Goal: Task Accomplishment & Management: Manage account settings

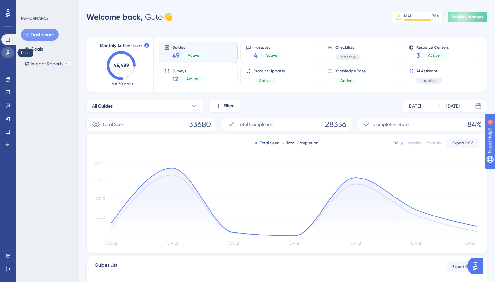
click at [6, 52] on icon at bounding box center [7, 52] width 5 height 5
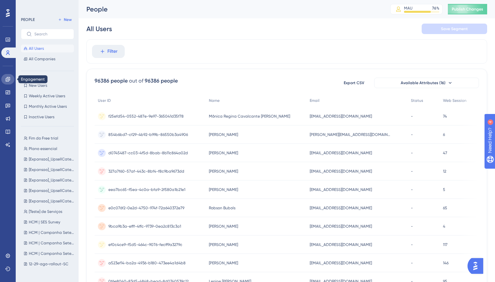
click at [8, 80] on icon at bounding box center [7, 79] width 5 height 5
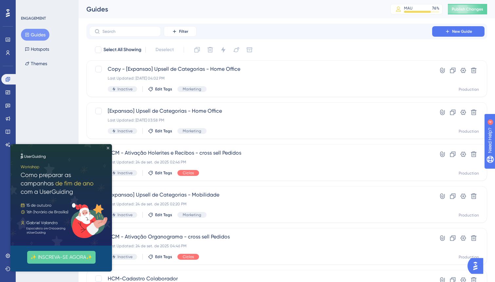
click at [108, 147] on icon "Close Preview" at bounding box center [108, 148] width 3 height 3
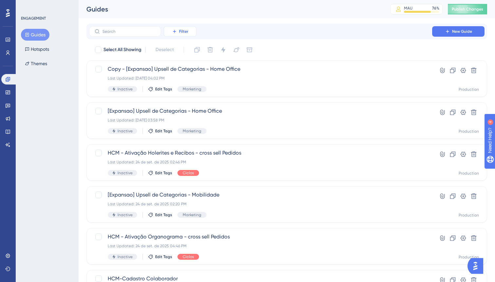
click at [192, 31] on button "Filter" at bounding box center [180, 31] width 33 height 10
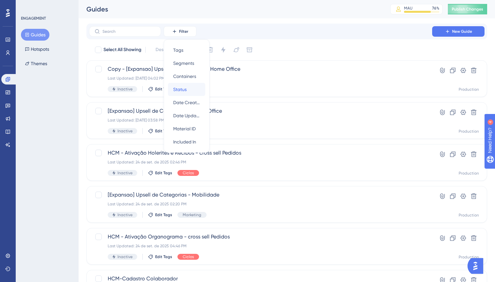
click at [189, 93] on div "Status Status" at bounding box center [186, 89] width 27 height 13
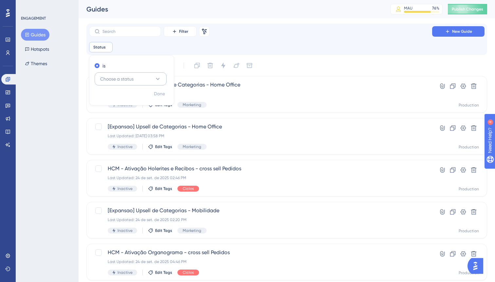
click at [151, 74] on button "Choose a status" at bounding box center [131, 78] width 72 height 13
click at [118, 98] on div "Active Active" at bounding box center [130, 98] width 53 height 13
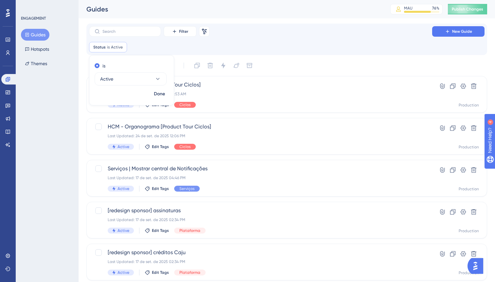
click at [260, 42] on div "Filter Remove Filters New Guide Status is Active Active Remove is Active Done" at bounding box center [287, 39] width 396 height 26
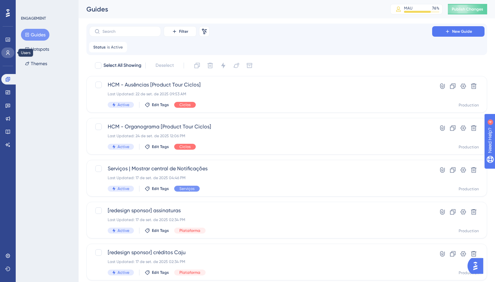
click at [7, 54] on icon at bounding box center [7, 52] width 5 height 5
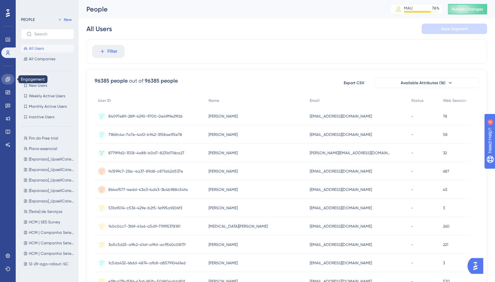
click at [5, 78] on link at bounding box center [7, 79] width 13 height 10
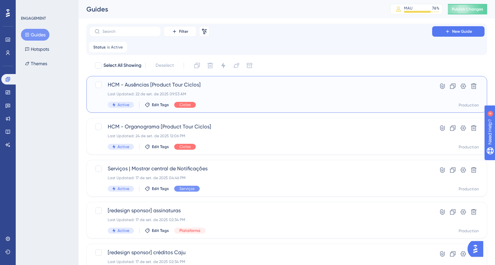
click at [218, 86] on span "HCM - Ausências [Product Tour Ciclos]" at bounding box center [261, 85] width 306 height 8
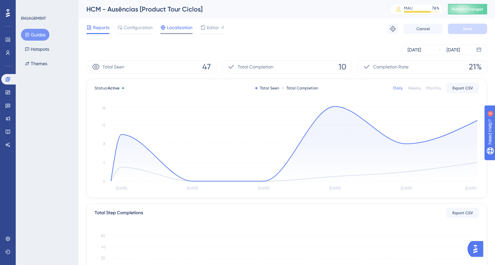
click at [175, 31] on div "Localization" at bounding box center [177, 29] width 32 height 10
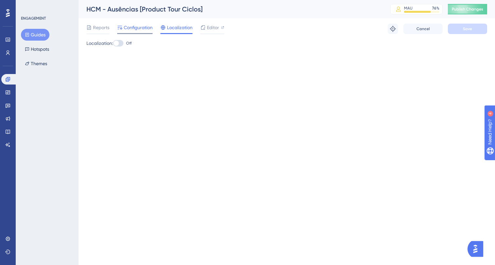
click at [142, 27] on span "Configuration" at bounding box center [138, 28] width 29 height 8
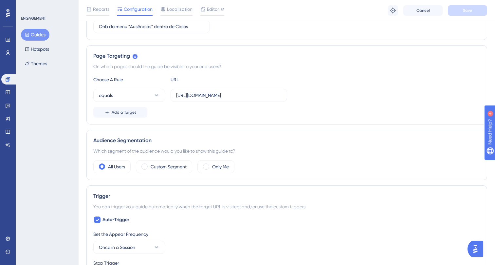
scroll to position [123, 0]
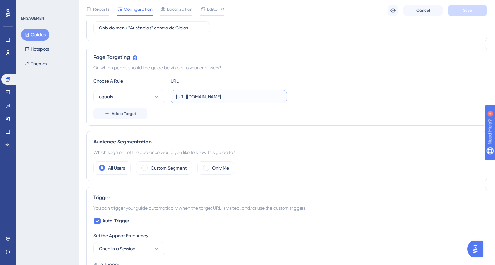
click at [212, 95] on input "[URL][DOMAIN_NAME]" at bounding box center [228, 96] width 105 height 7
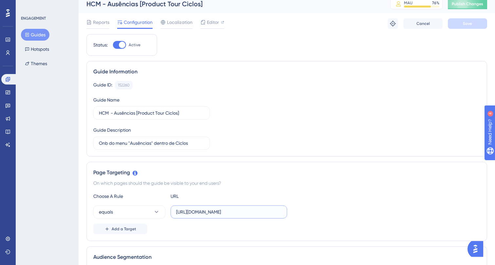
scroll to position [0, 0]
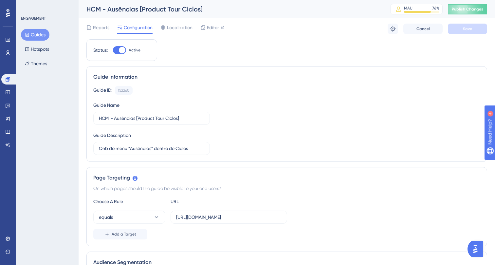
click at [34, 36] on button "Guides" at bounding box center [35, 35] width 28 height 12
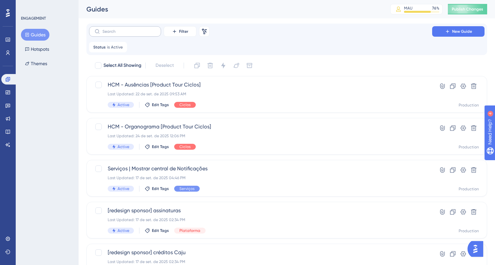
click at [125, 35] on label at bounding box center [125, 31] width 72 height 10
click at [125, 34] on input "text" at bounding box center [129, 31] width 53 height 5
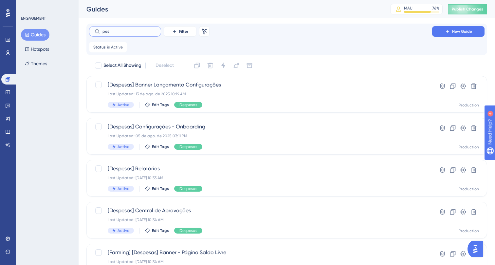
type input "pesq"
checkbox input "true"
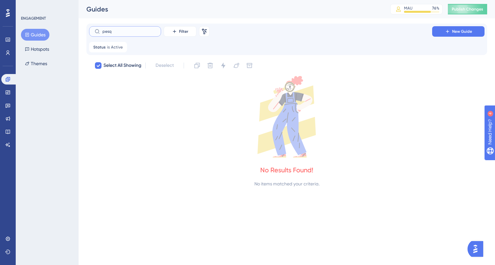
type input "pes"
checkbox input "false"
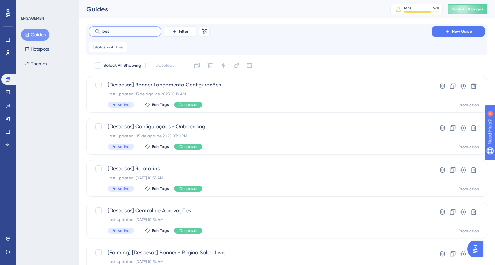
type input "pesq"
checkbox input "true"
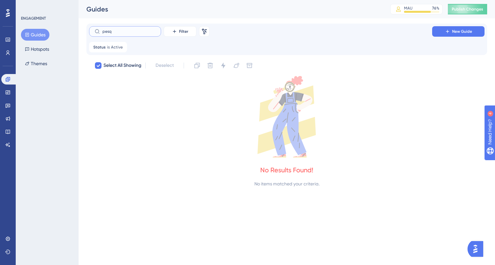
type input "pes"
checkbox input "false"
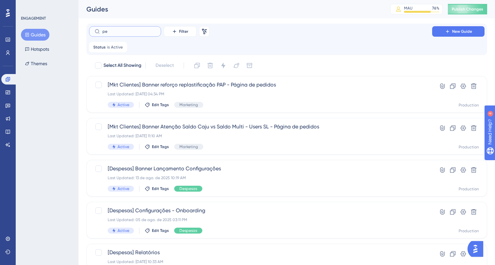
type input "p"
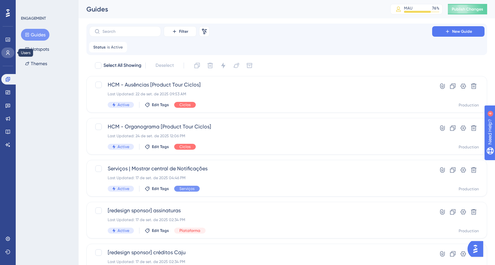
click at [6, 51] on icon at bounding box center [7, 52] width 5 height 5
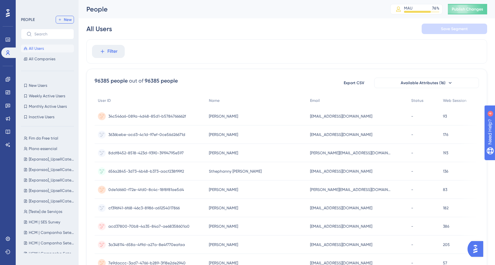
click at [65, 20] on span "New" at bounding box center [68, 19] width 8 height 5
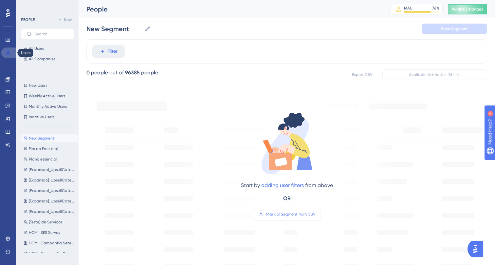
click at [11, 51] on link at bounding box center [9, 52] width 16 height 10
click at [31, 48] on span "All Users" at bounding box center [36, 48] width 15 height 5
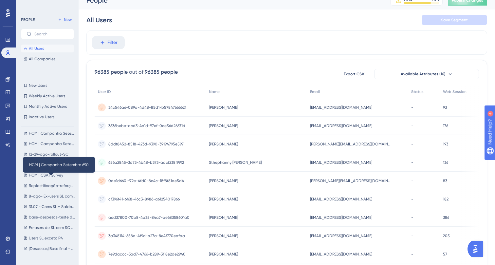
scroll to position [114, 0]
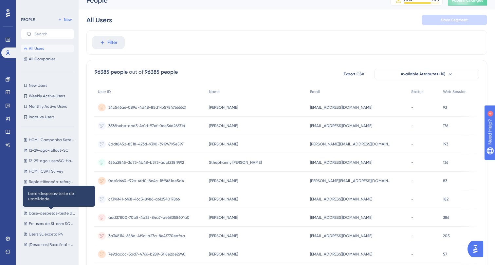
click at [43, 211] on span "base-despesas-teste de usabilidade" at bounding box center [52, 213] width 47 height 5
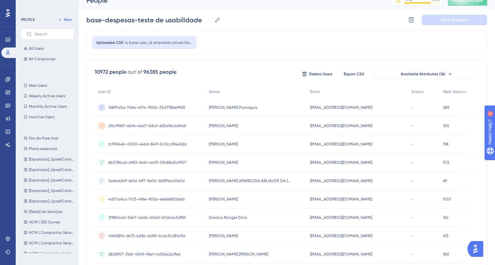
scroll to position [14, 0]
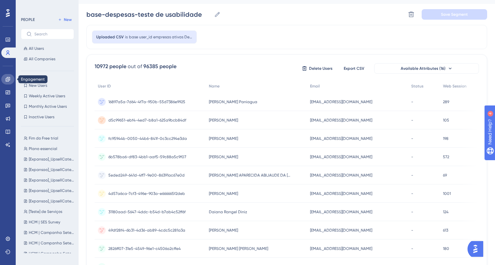
click at [7, 80] on icon at bounding box center [8, 79] width 4 height 4
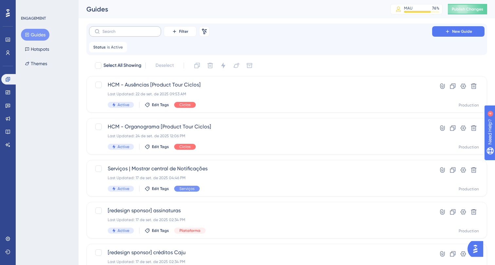
click at [134, 34] on label at bounding box center [125, 31] width 72 height 10
click at [134, 34] on input "text" at bounding box center [129, 31] width 53 height 5
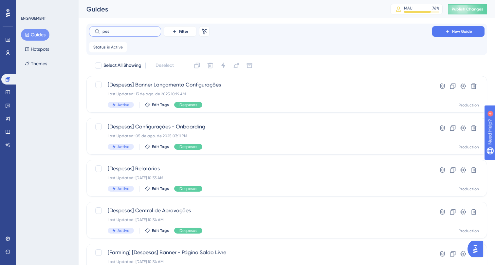
type input "pesq"
checkbox input "true"
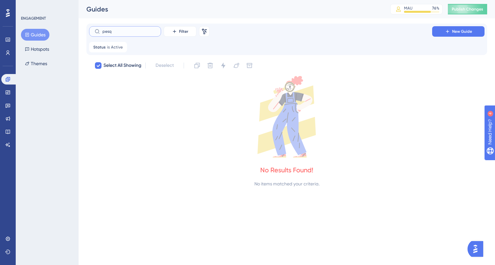
type input "pes"
checkbox input "false"
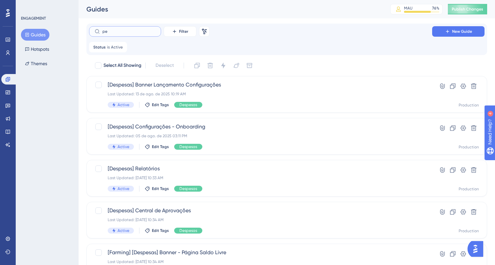
type input "p"
click at [143, 32] on input "despesas" at bounding box center [129, 31] width 53 height 5
type input "despesas"
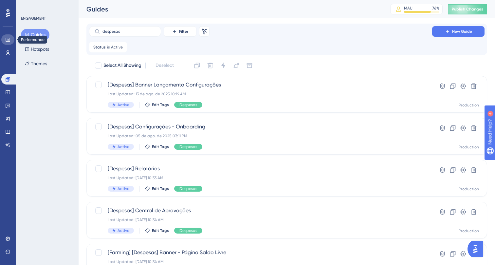
click at [5, 41] on link at bounding box center [7, 39] width 13 height 10
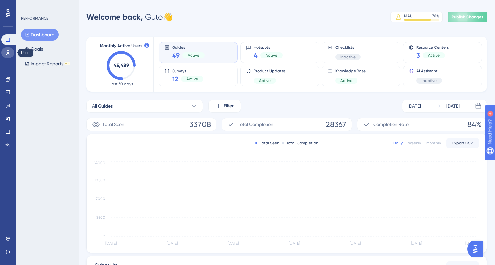
click at [10, 52] on link at bounding box center [7, 52] width 13 height 10
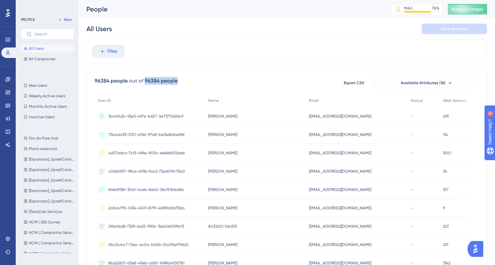
drag, startPoint x: 145, startPoint y: 81, endPoint x: 203, endPoint y: 82, distance: 58.3
click at [203, 82] on div "96384 people out of 96384 people Export CSV Available Attributes (16)" at bounding box center [287, 83] width 385 height 12
drag, startPoint x: 109, startPoint y: 81, endPoint x: 96, endPoint y: 80, distance: 12.8
click at [96, 80] on div "96384 people" at bounding box center [111, 81] width 33 height 8
click at [7, 77] on icon at bounding box center [7, 79] width 5 height 5
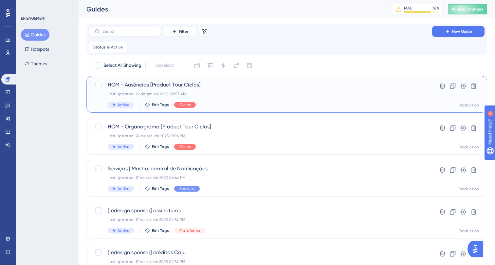
click at [215, 92] on div "Last Updated: 22 de set. de 2025 09:53 AM" at bounding box center [261, 93] width 306 height 5
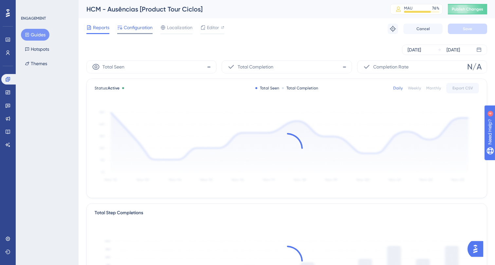
click at [140, 27] on span "Configuration" at bounding box center [138, 28] width 29 height 8
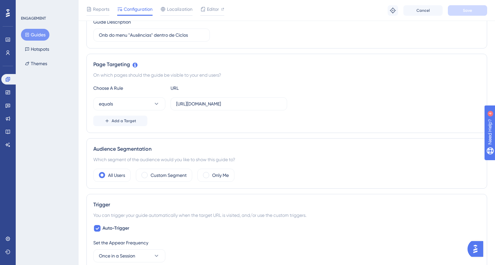
scroll to position [114, 0]
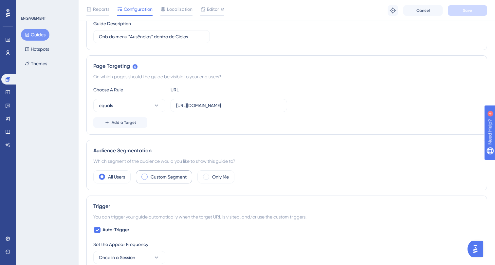
click at [165, 178] on label "Custom Segment" at bounding box center [169, 177] width 36 height 8
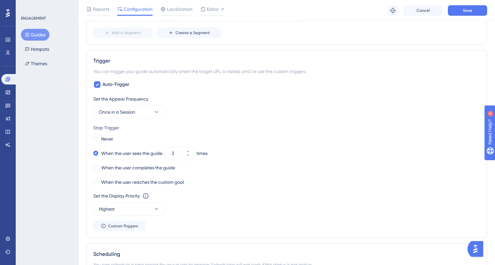
scroll to position [0, 0]
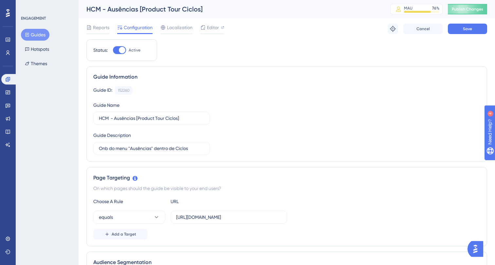
click at [33, 33] on button "Guides" at bounding box center [35, 35] width 28 height 12
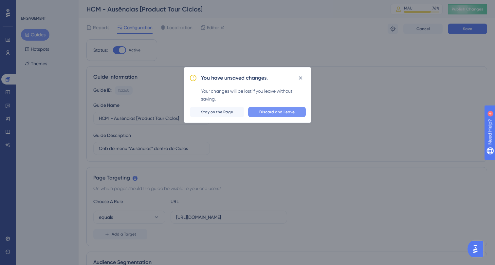
click at [268, 109] on span "Discard and Leave" at bounding box center [276, 111] width 35 height 5
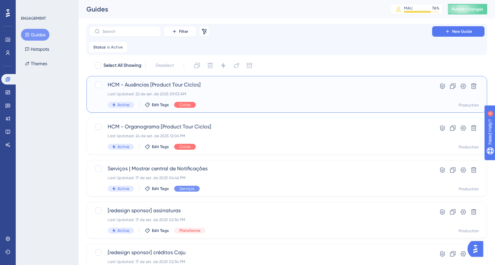
click at [268, 109] on div "HCM - Ausências [Product Tour Ciclos] Last Updated: [DATE] 09:53 AM Active Edit…" at bounding box center [286, 94] width 401 height 37
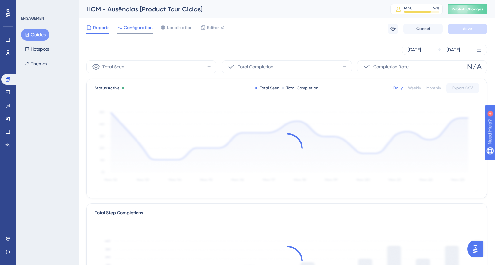
click at [137, 28] on span "Configuration" at bounding box center [138, 28] width 29 height 8
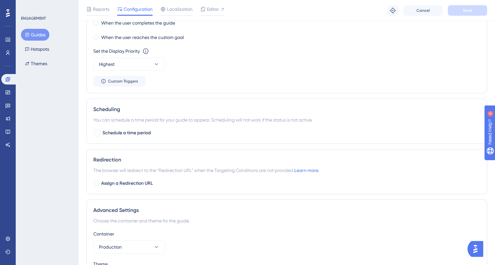
scroll to position [406, 0]
click at [158, 64] on icon at bounding box center [156, 63] width 7 height 7
click at [199, 66] on div "Set the Display Priority This option will set the display priority between auto…" at bounding box center [286, 58] width 387 height 24
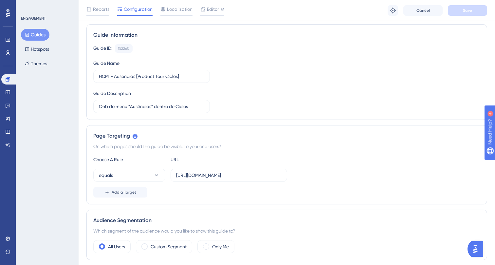
scroll to position [0, 0]
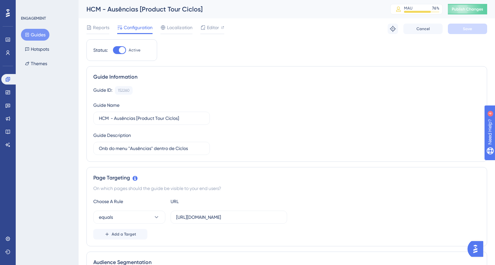
click at [38, 35] on button "Guides" at bounding box center [35, 35] width 28 height 12
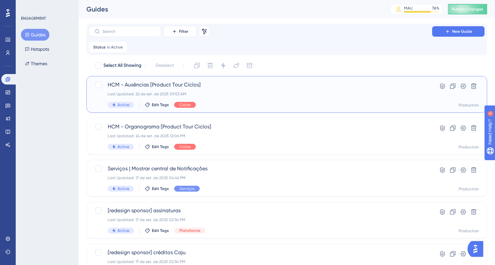
click at [229, 92] on div "Last Updated: 22 de set. de 2025 09:53 AM" at bounding box center [261, 93] width 306 height 5
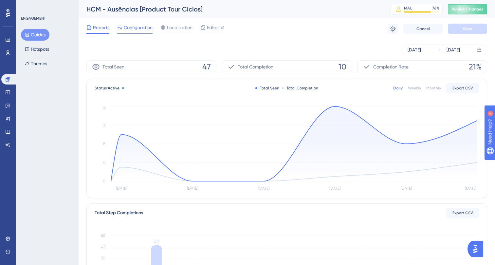
click at [139, 32] on div "Configuration" at bounding box center [134, 29] width 35 height 10
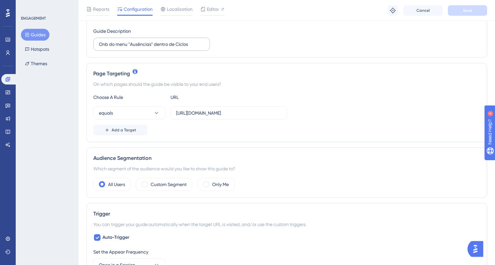
scroll to position [109, 0]
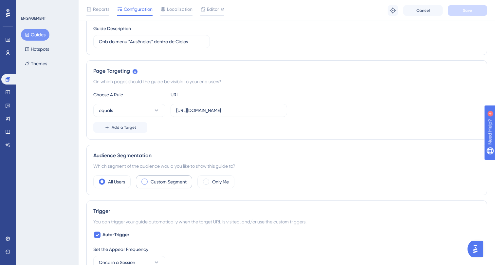
click at [162, 178] on div "Custom Segment" at bounding box center [164, 181] width 56 height 13
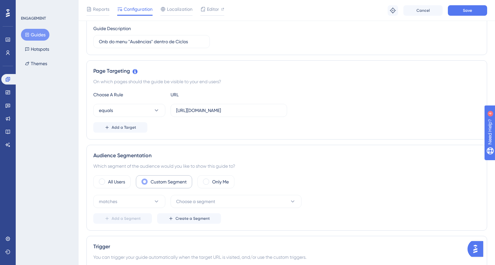
scroll to position [156, 0]
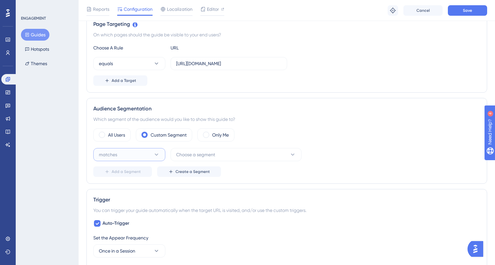
click at [155, 151] on button "matches" at bounding box center [129, 154] width 72 height 13
click at [129, 184] on span "doesn't match" at bounding box center [118, 188] width 30 height 8
click at [146, 152] on button "doesn't match" at bounding box center [129, 154] width 72 height 13
click at [191, 154] on span "Choose a segment" at bounding box center [195, 155] width 39 height 8
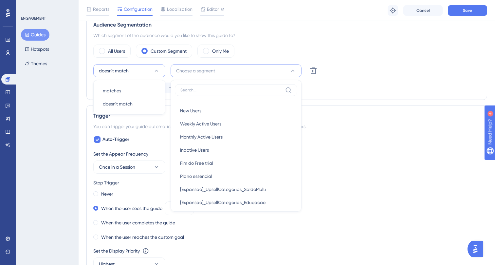
click at [195, 90] on input at bounding box center [231, 89] width 102 height 5
click at [198, 70] on span "Choose a segment" at bounding box center [195, 71] width 39 height 8
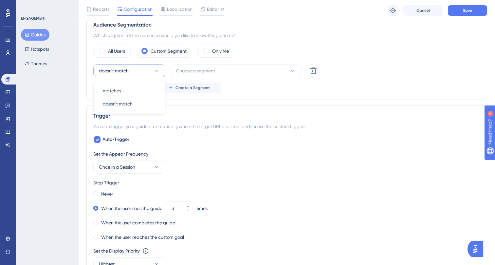
click at [192, 60] on div "All Users Custom Segment Only Me doesn't match matches matches doesn't match do…" at bounding box center [286, 69] width 387 height 48
click at [7, 54] on icon at bounding box center [7, 52] width 5 height 5
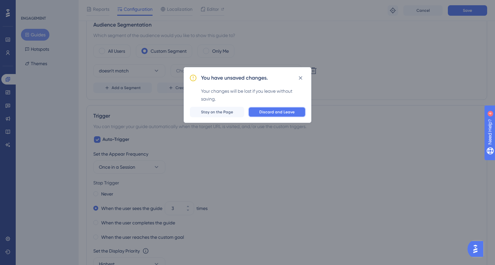
click at [289, 112] on span "Discard and Leave" at bounding box center [276, 111] width 35 height 5
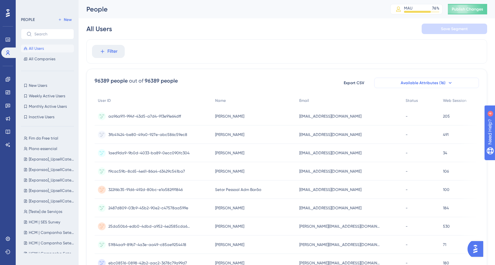
click at [452, 84] on button "Available Attributes (16)" at bounding box center [426, 83] width 105 height 10
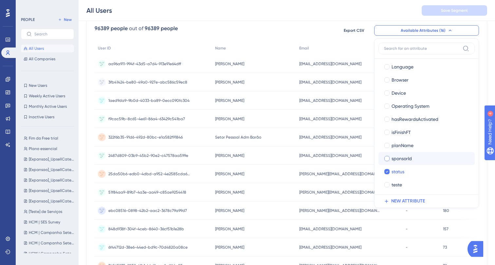
scroll to position [82, 0]
click at [395, 197] on span "NEW ATTRIBUTE" at bounding box center [408, 201] width 34 height 8
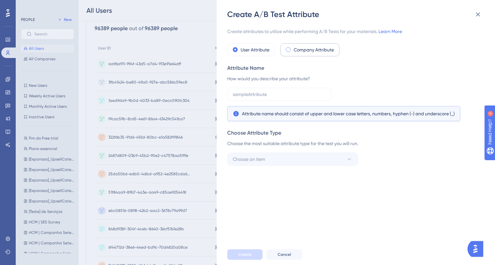
click at [289, 47] on div "Company Attribute" at bounding box center [309, 49] width 59 height 13
click at [254, 48] on label "User Attribute" at bounding box center [255, 50] width 29 height 8
click at [253, 97] on input "text" at bounding box center [280, 94] width 94 height 7
click at [480, 14] on icon at bounding box center [478, 14] width 8 height 8
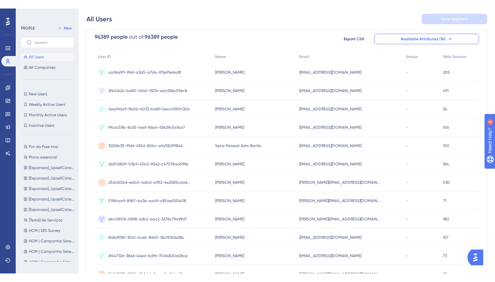
scroll to position [52, 0]
